Goal: Information Seeking & Learning: Check status

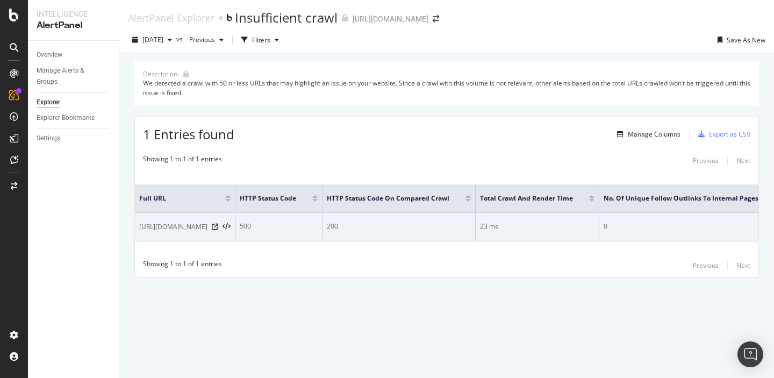
scroll to position [0, 33]
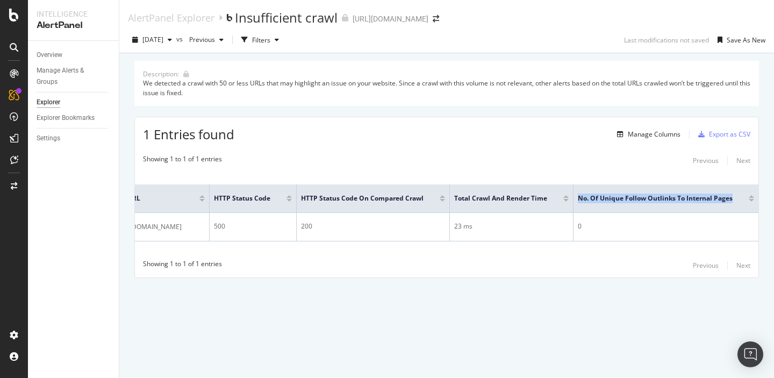
drag, startPoint x: 733, startPoint y: 198, endPoint x: 576, endPoint y: 199, distance: 156.5
click at [576, 199] on th "No. of Unique Follow Outlinks to Internal Pages" at bounding box center [666, 198] width 185 height 28
copy span "No. of Unique Follow Outlinks to Internal Pages"
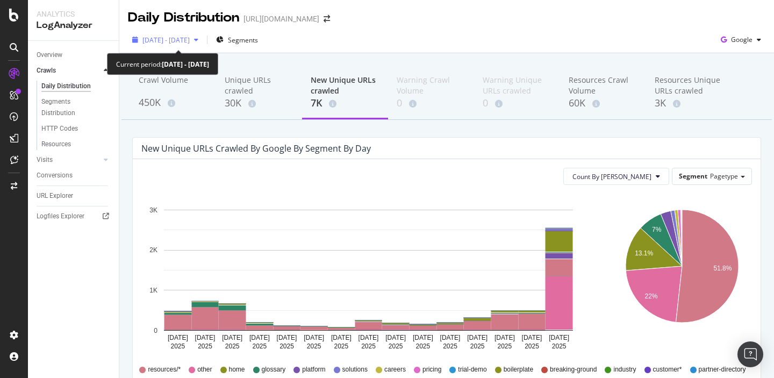
click at [190, 42] on span "2025 Sep. 4th - Sep. 18th" at bounding box center [165, 39] width 47 height 9
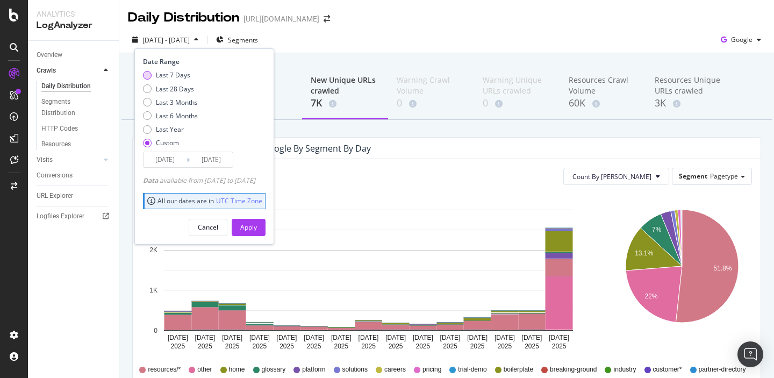
click at [181, 77] on div "Last 7 Days" at bounding box center [173, 74] width 34 height 9
type input "2025/09/16"
type input "2025/09/22"
click at [257, 225] on div "Apply" at bounding box center [248, 227] width 17 height 9
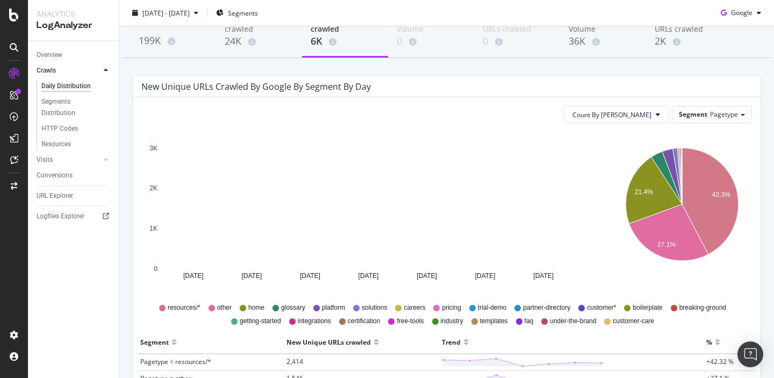
scroll to position [65, 0]
